Goal: Check status: Check status

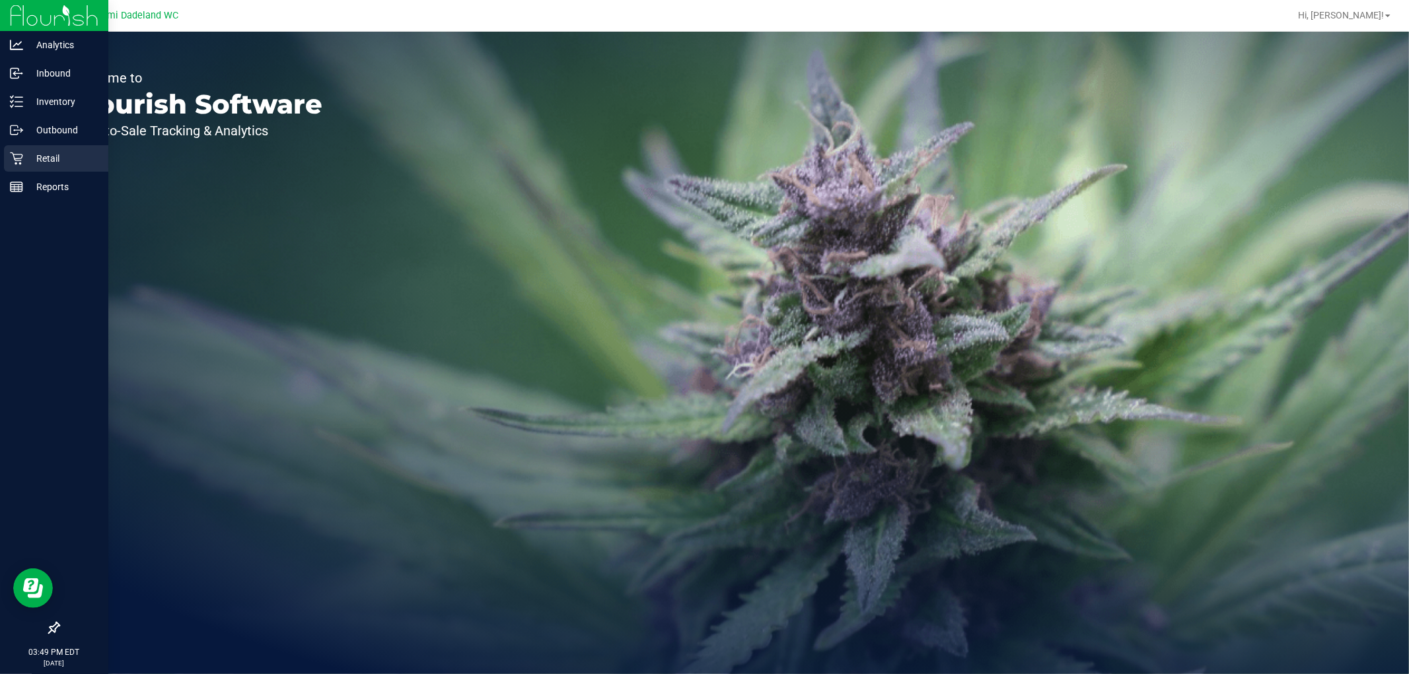
click at [48, 162] on p "Retail" at bounding box center [62, 159] width 79 height 16
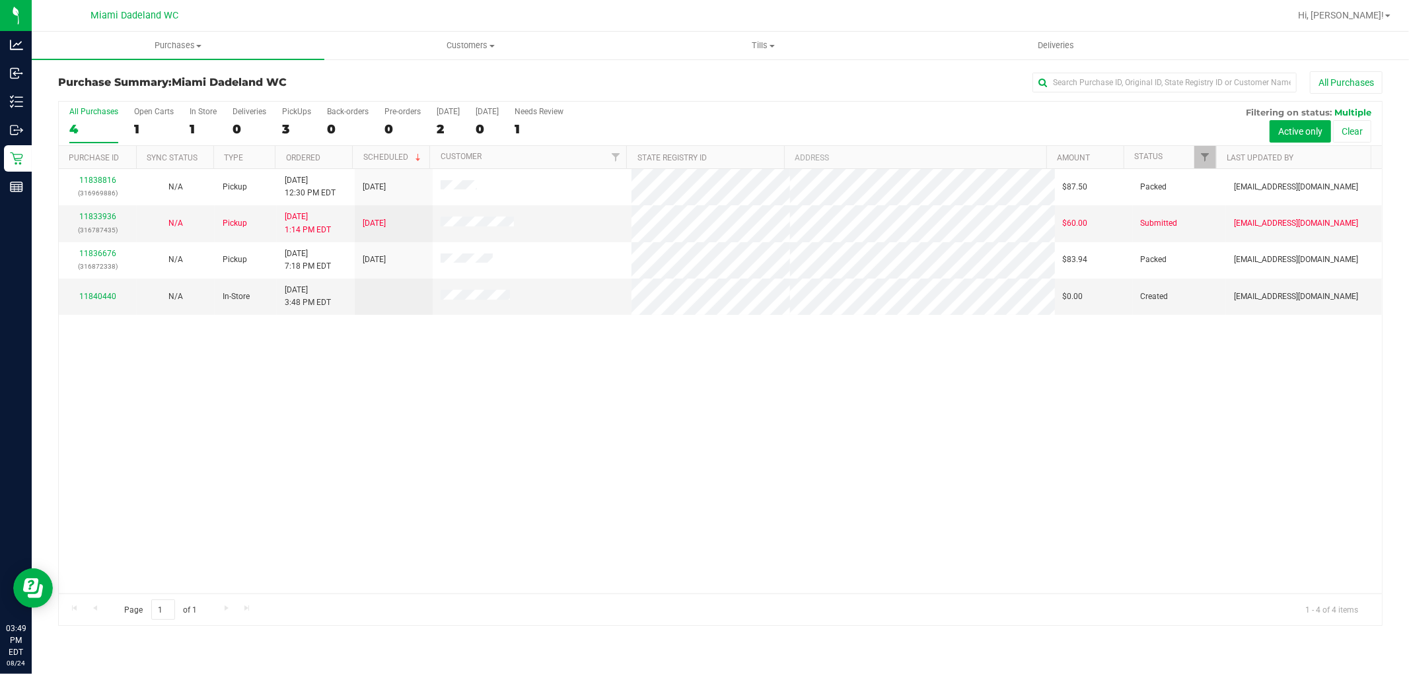
click at [687, 383] on div "11838816 (316969886) N/A Pickup [DATE] 12:30 PM EDT 8/24/2025 $87.50 Packed [EM…" at bounding box center [720, 381] width 1323 height 425
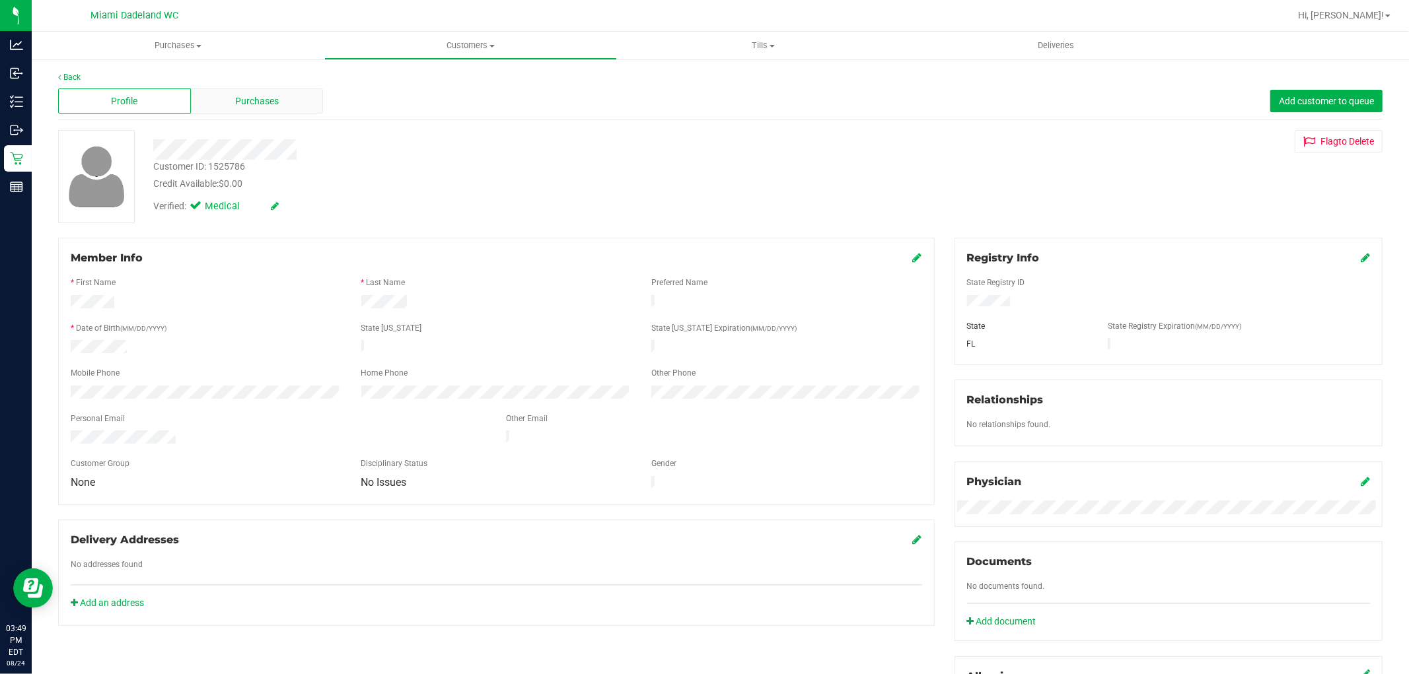
click at [250, 102] on span "Purchases" at bounding box center [257, 101] width 44 height 14
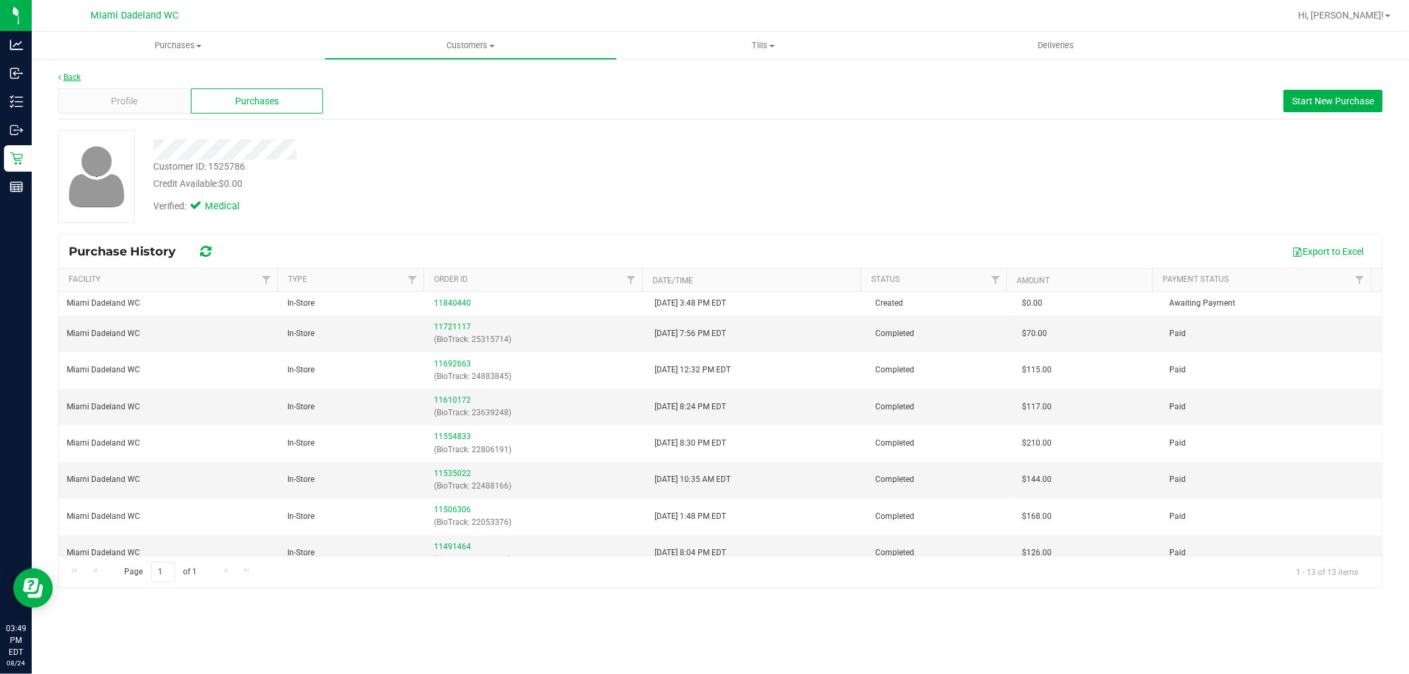
click at [74, 75] on link "Back" at bounding box center [69, 77] width 22 height 9
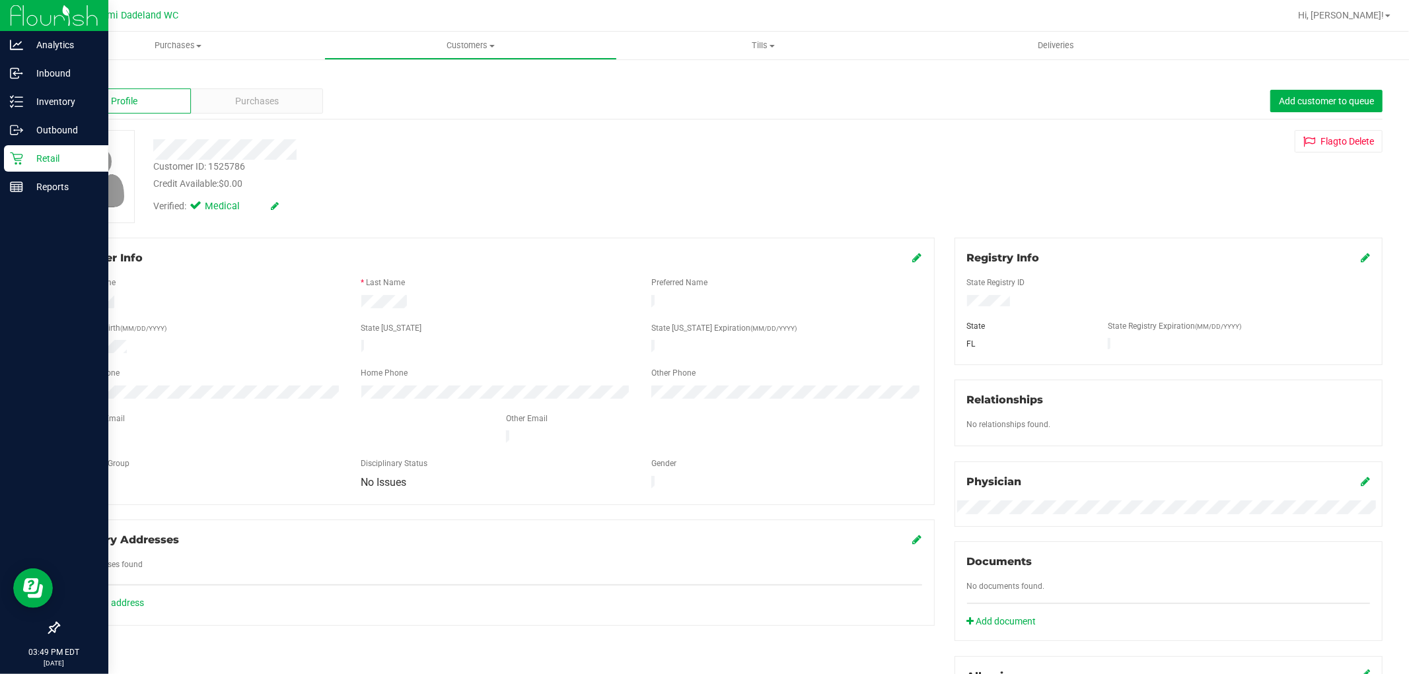
click at [16, 153] on icon at bounding box center [16, 158] width 13 height 13
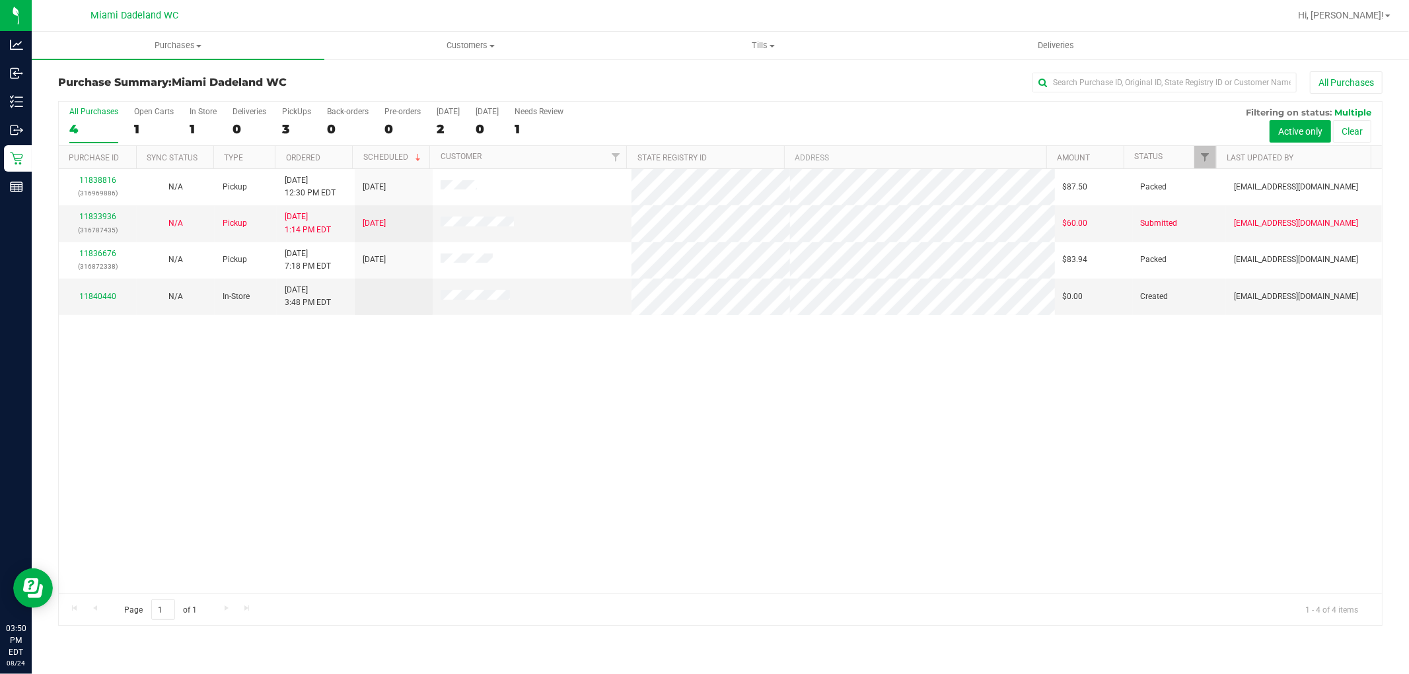
click at [881, 409] on div "11838816 (316969886) N/A Pickup [DATE] 12:30 PM EDT 8/24/2025 $87.50 Packed [EM…" at bounding box center [720, 381] width 1323 height 425
click at [995, 433] on div "11838816 (316969886) N/A Pickup [DATE] 12:30 PM EDT 8/24/2025 $87.50 Packed [EM…" at bounding box center [720, 381] width 1323 height 425
click at [100, 213] on link "11833936" at bounding box center [97, 216] width 37 height 9
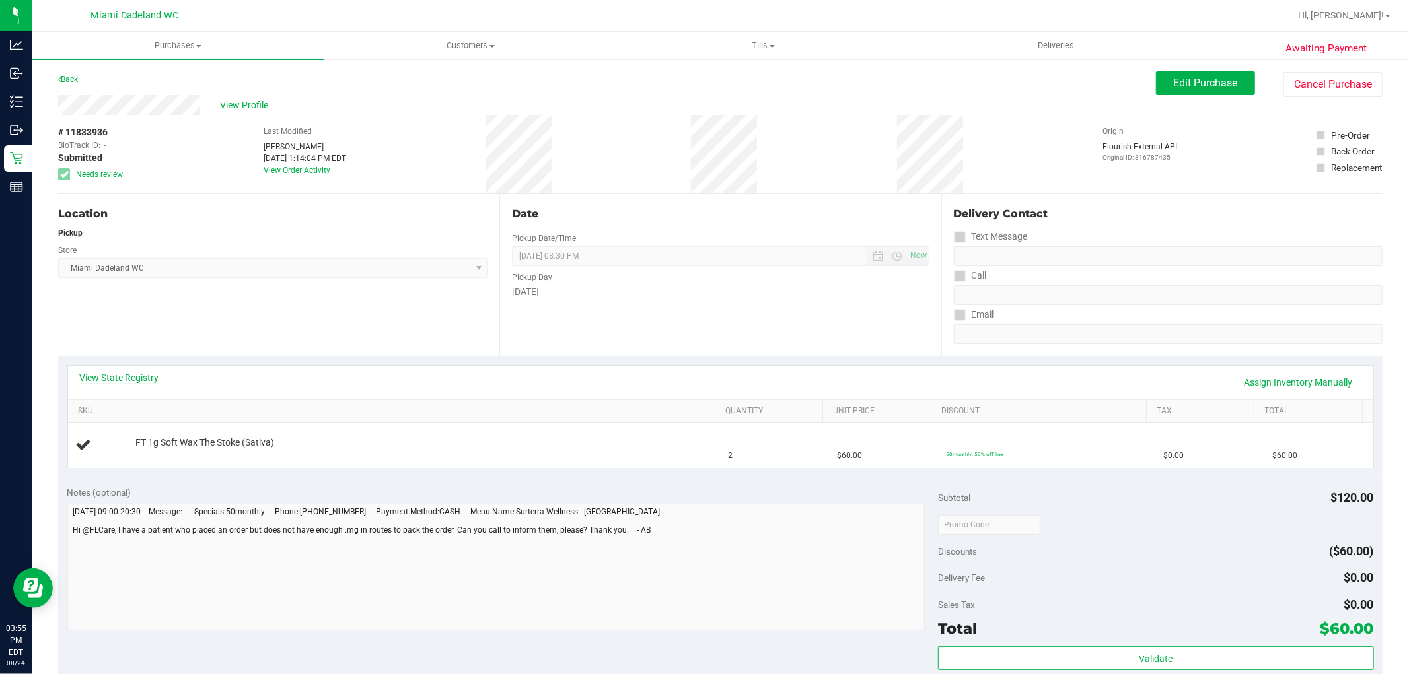
click at [133, 378] on link "View State Registry" at bounding box center [119, 377] width 79 height 13
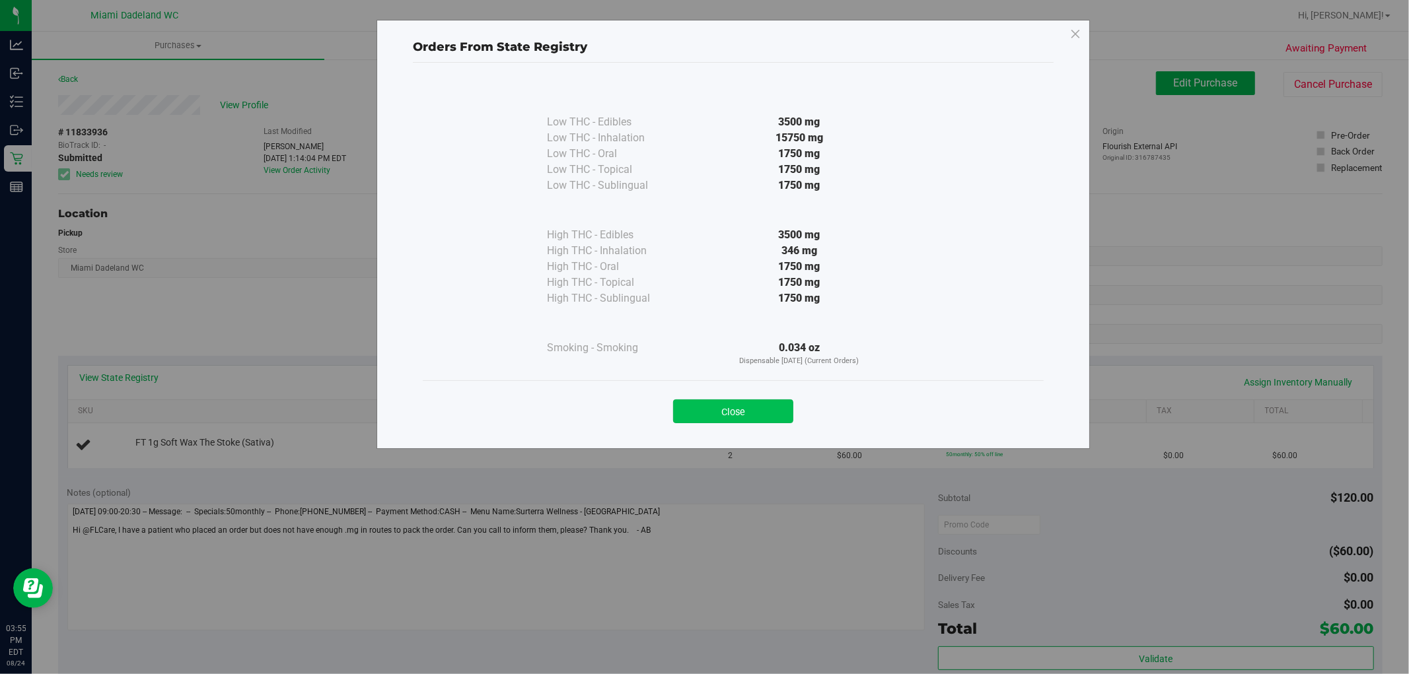
click at [714, 423] on button "Close" at bounding box center [733, 412] width 120 height 24
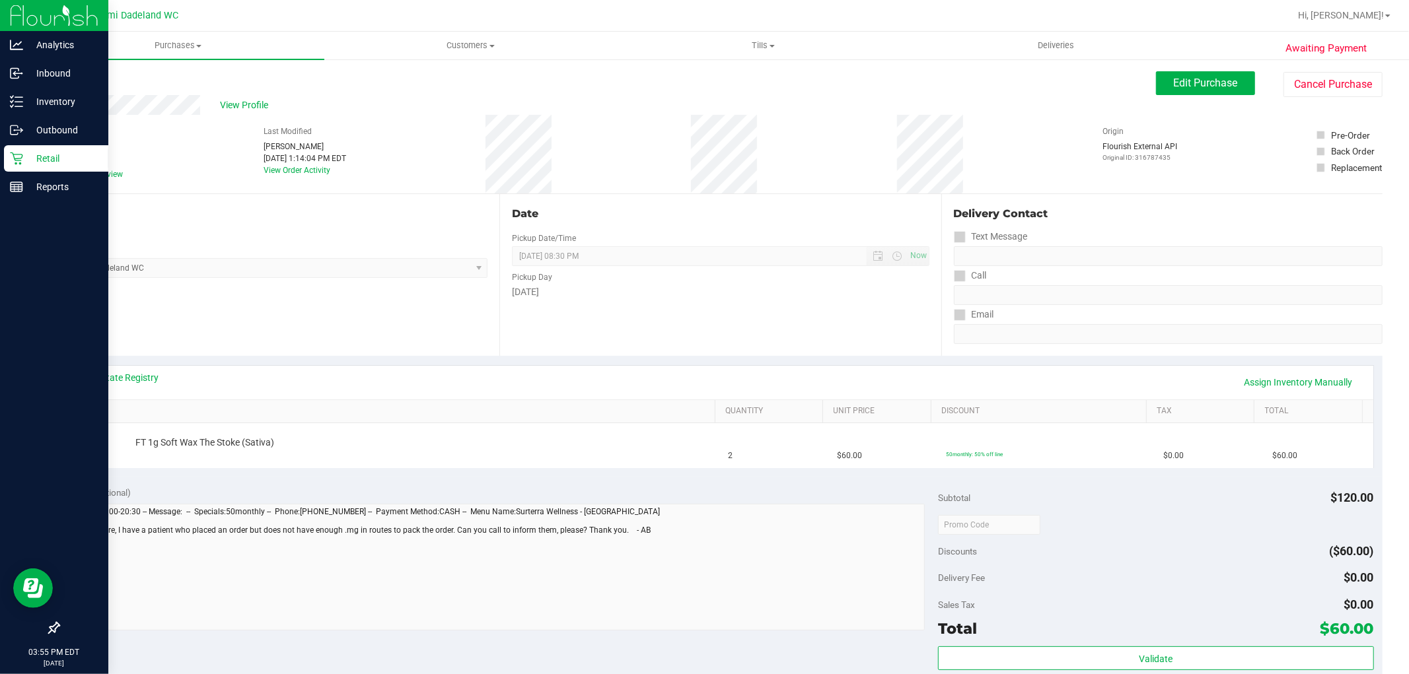
click at [34, 161] on p "Retail" at bounding box center [62, 159] width 79 height 16
